Goal: Information Seeking & Learning: Learn about a topic

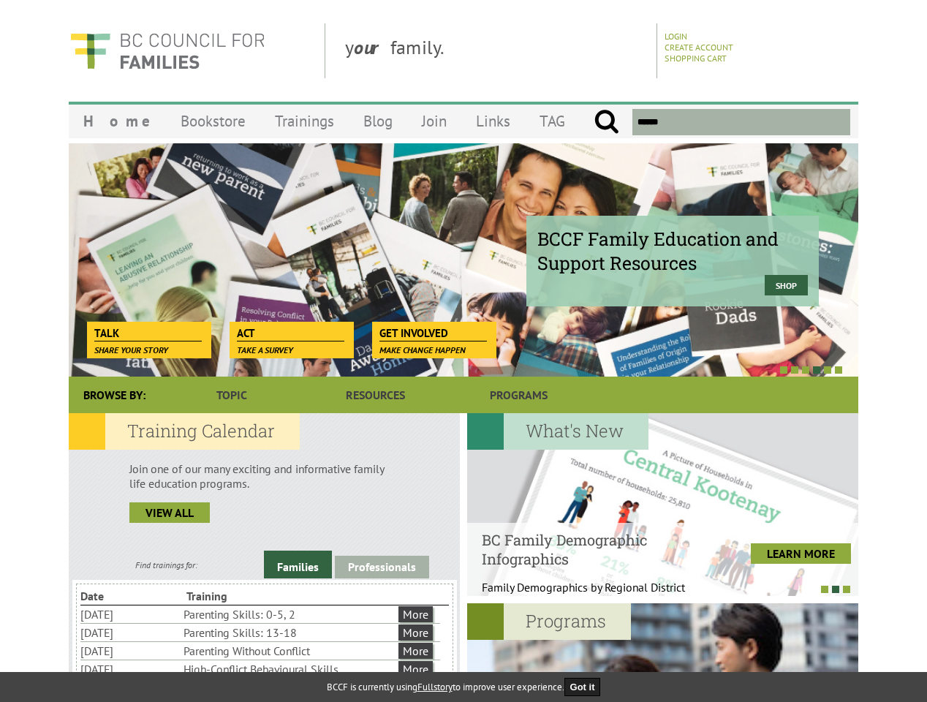
click at [464, 363] on div at bounding box center [448, 369] width 790 height 15
click at [464, 260] on div "BCCF Family Education and Support Resources Shop" at bounding box center [464, 260] width 790 height 234
click at [447, 369] on div at bounding box center [448, 369] width 790 height 15
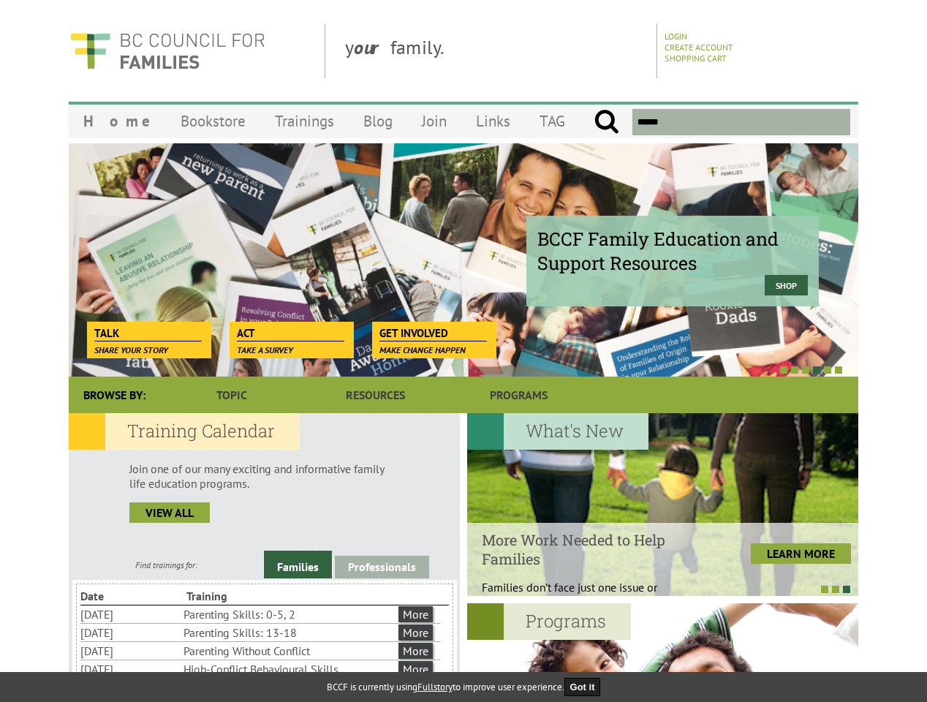
click at [298, 564] on link "Families" at bounding box center [298, 565] width 68 height 28
click at [382, 567] on link "Professionals" at bounding box center [382, 567] width 94 height 23
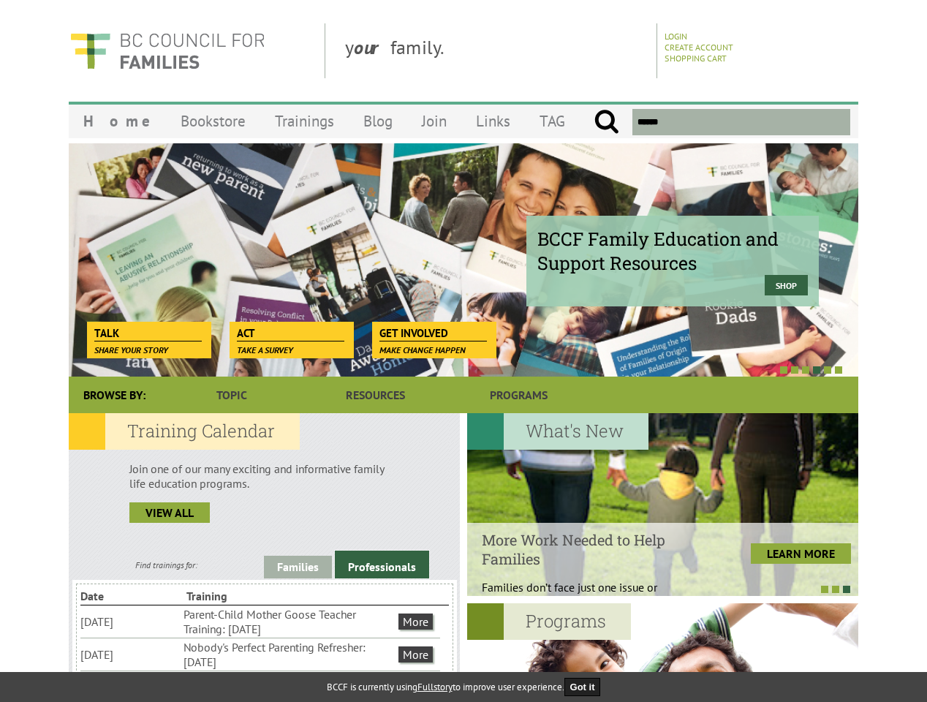
click at [260, 654] on li "Nobody's Perfect Parenting Refresher: [DATE]" at bounding box center [290, 654] width 212 height 32
click at [662, 504] on div at bounding box center [662, 504] width 391 height 183
click at [655, 589] on div at bounding box center [655, 588] width 391 height 15
click at [662, 652] on div at bounding box center [662, 694] width 391 height 183
click at [587, 687] on button "Got it" at bounding box center [582, 687] width 37 height 18
